Goal: Information Seeking & Learning: Learn about a topic

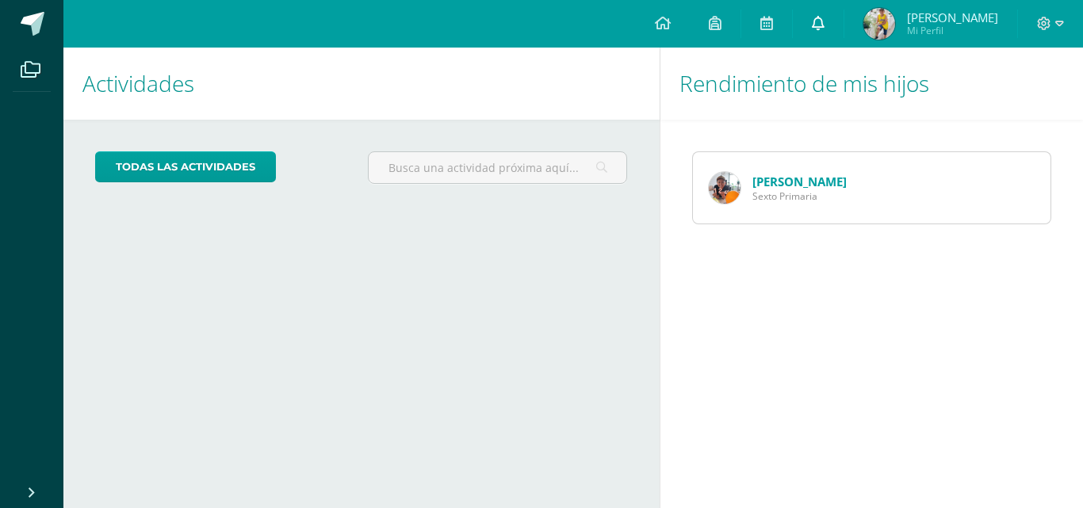
click at [814, 25] on link at bounding box center [818, 24] width 51 height 48
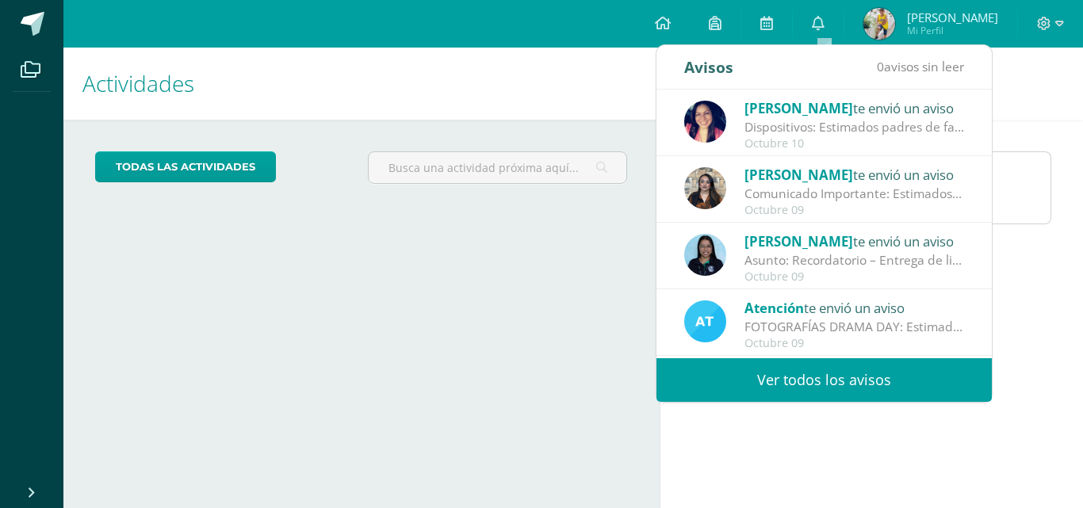
click at [800, 191] on div "Comunicado Importante: Estimados padres de familia: Un gusto saludarles. Envío …" at bounding box center [855, 194] width 220 height 18
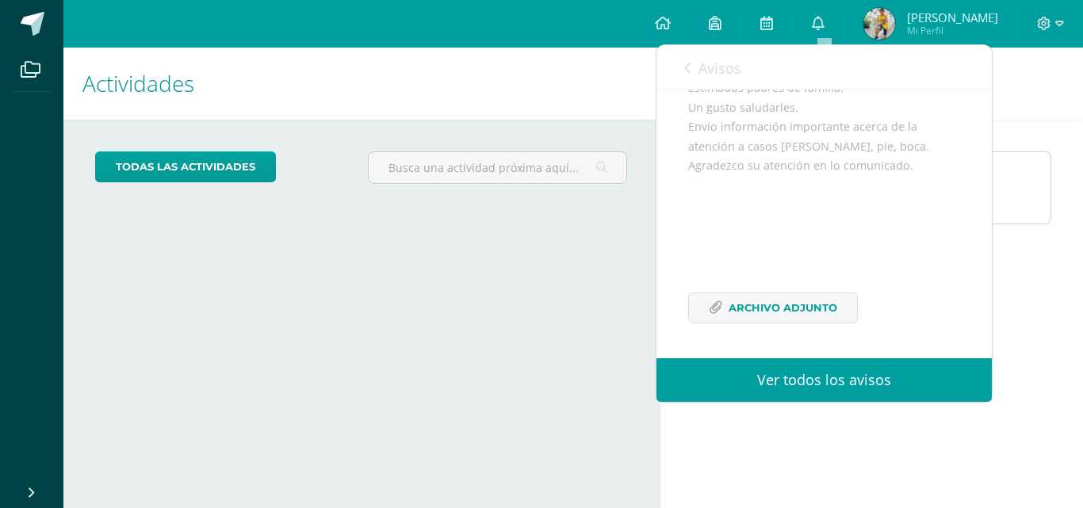
scroll to position [193, 0]
click at [805, 309] on span "Archivo Adjunto" at bounding box center [783, 307] width 109 height 29
click at [688, 65] on icon at bounding box center [687, 68] width 6 height 13
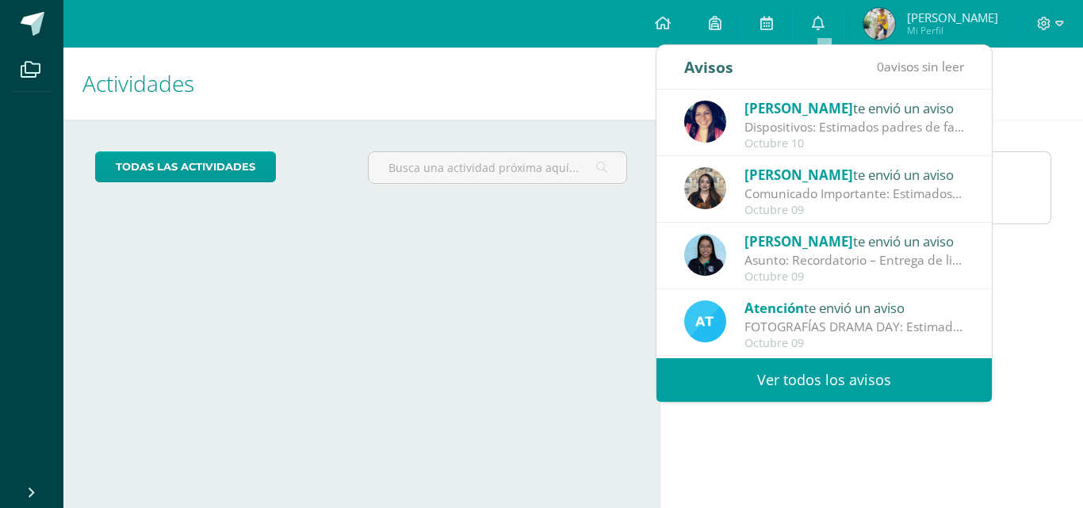
click at [791, 119] on div "Dispositivos: Estimados padres de familia: Les solicitamos amablemente su apoyo…" at bounding box center [855, 127] width 220 height 18
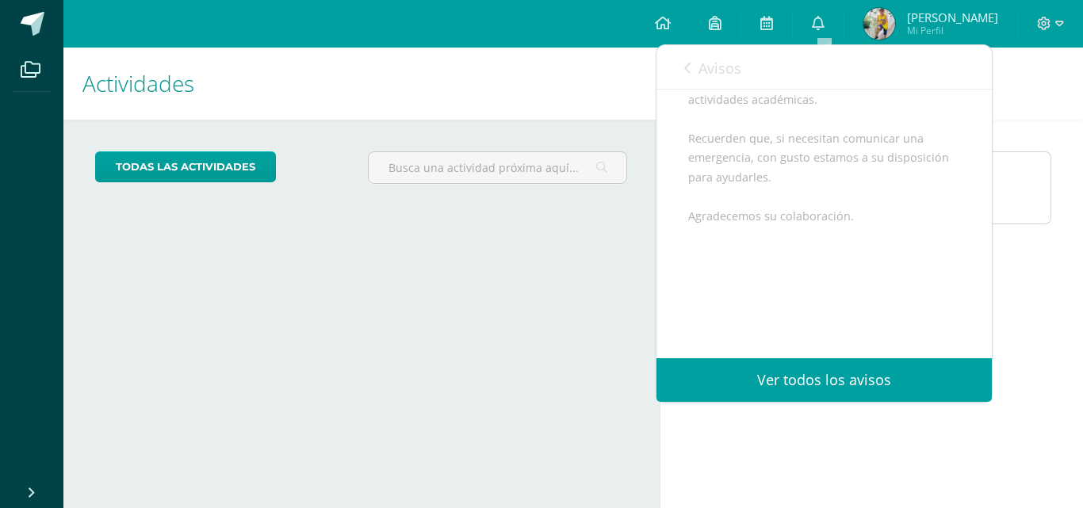
scroll to position [356, 0]
click at [553, 237] on div "Actividades Mis hijos todas las Actividades No tienes actividades Échale un vis…" at bounding box center [358, 278] width 603 height 461
